Goal: Transaction & Acquisition: Purchase product/service

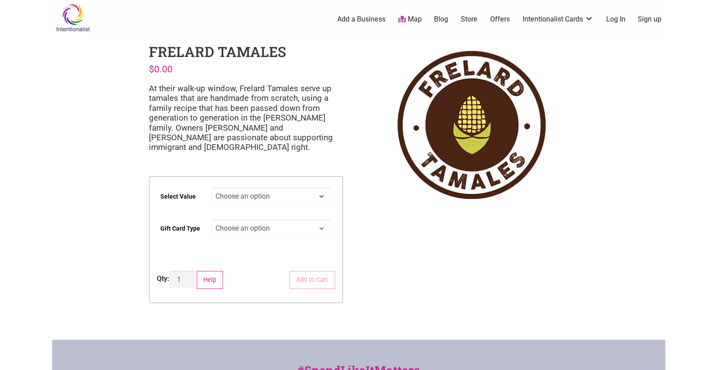
click at [322, 195] on select "Choose an option $25 $50 $100 $200 $500" at bounding box center [271, 196] width 119 height 17
click at [113, 140] on div "Intentionalist Spend like it matters 0 Add a Business Map Blog Store Offers Int…" at bounding box center [358, 280] width 613 height 560
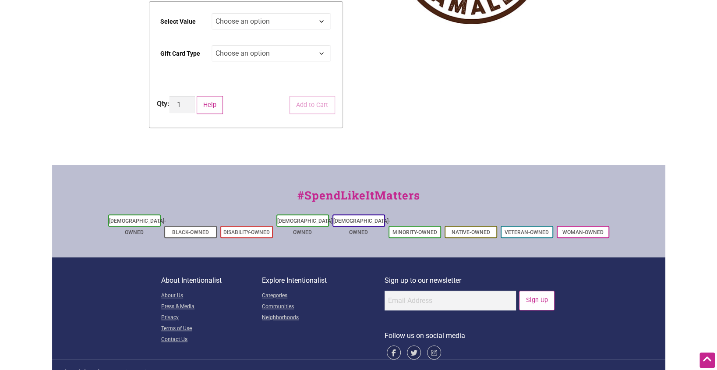
scroll to position [175, 0]
click at [314, 53] on select "Choose an option Physical" at bounding box center [271, 52] width 119 height 17
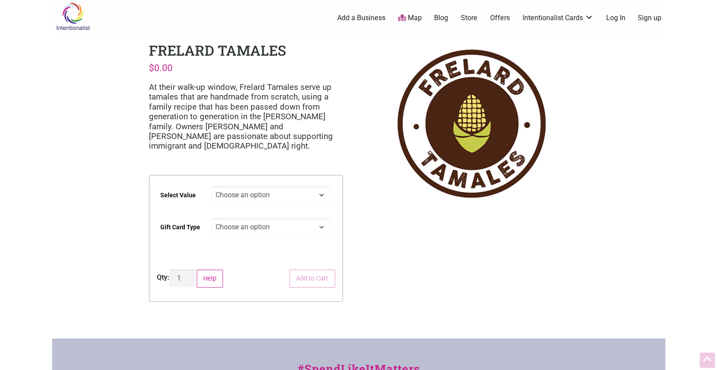
scroll to position [0, 0]
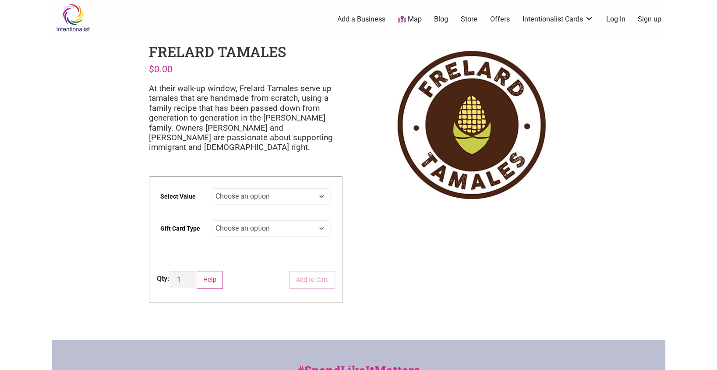
click at [436, 101] on img at bounding box center [471, 125] width 194 height 166
